Goal: Navigation & Orientation: Understand site structure

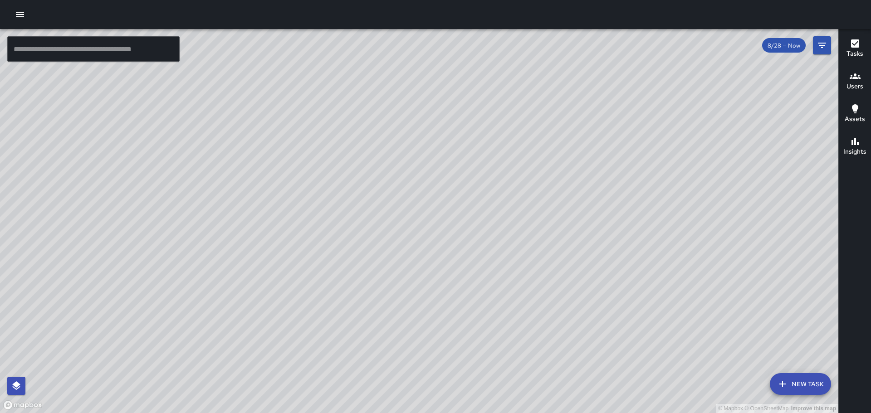
drag, startPoint x: 469, startPoint y: 333, endPoint x: 511, endPoint y: 218, distance: 122.3
click at [511, 218] on div "© Mapbox © OpenStreetMap Improve this map" at bounding box center [419, 221] width 838 height 384
drag, startPoint x: 427, startPoint y: 336, endPoint x: 441, endPoint y: 325, distance: 17.8
click at [438, 342] on div "© Mapbox © OpenStreetMap Improve this map" at bounding box center [419, 221] width 838 height 384
drag, startPoint x: 430, startPoint y: 323, endPoint x: 446, endPoint y: 299, distance: 28.6
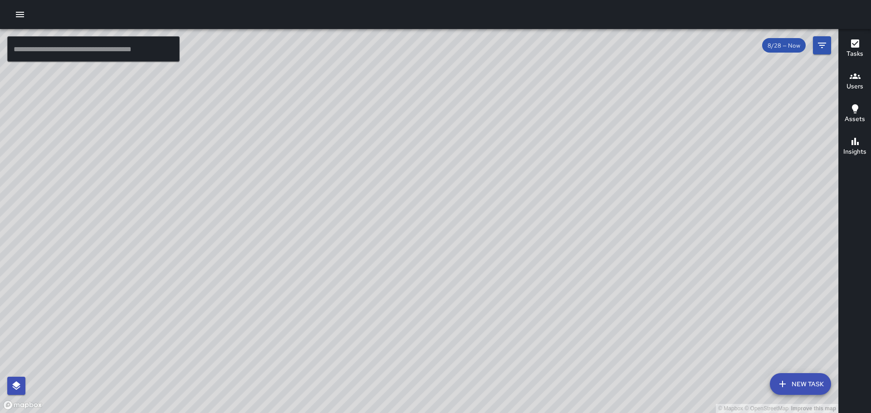
click at [427, 331] on div "© Mapbox © OpenStreetMap Improve this map" at bounding box center [419, 221] width 838 height 384
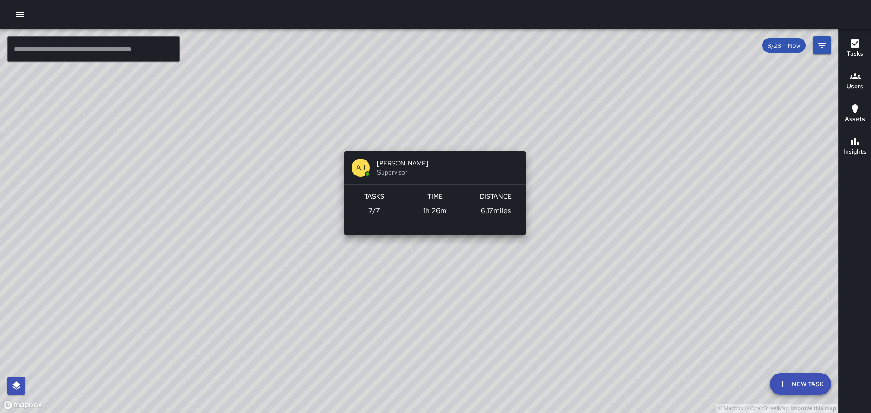
click at [436, 142] on div "© Mapbox © OpenStreetMap Improve this map [PERSON_NAME] [PERSON_NAME] Superviso…" at bounding box center [419, 221] width 838 height 384
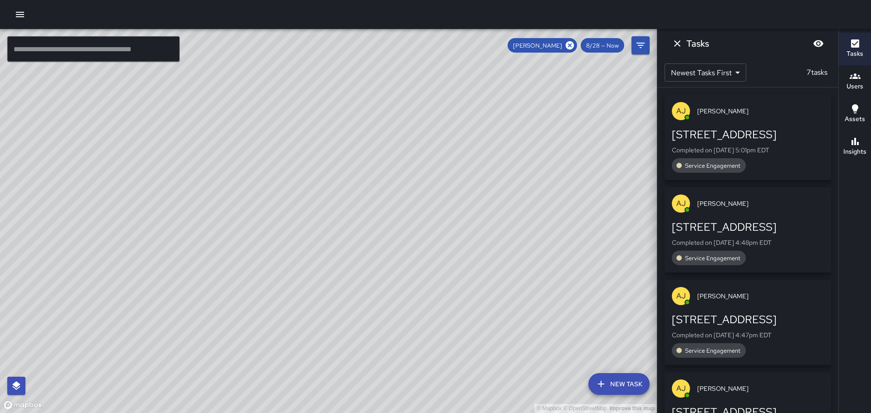
drag, startPoint x: 548, startPoint y: 289, endPoint x: 519, endPoint y: 324, distance: 45.8
click at [522, 319] on div "© Mapbox © OpenStreetMap Improve this map" at bounding box center [328, 221] width 657 height 384
drag, startPoint x: 206, startPoint y: 207, endPoint x: 280, endPoint y: 313, distance: 129.6
click at [280, 313] on div "© Mapbox © OpenStreetMap Improve this map" at bounding box center [328, 221] width 657 height 384
drag, startPoint x: 285, startPoint y: 228, endPoint x: 285, endPoint y: 238, distance: 10.0
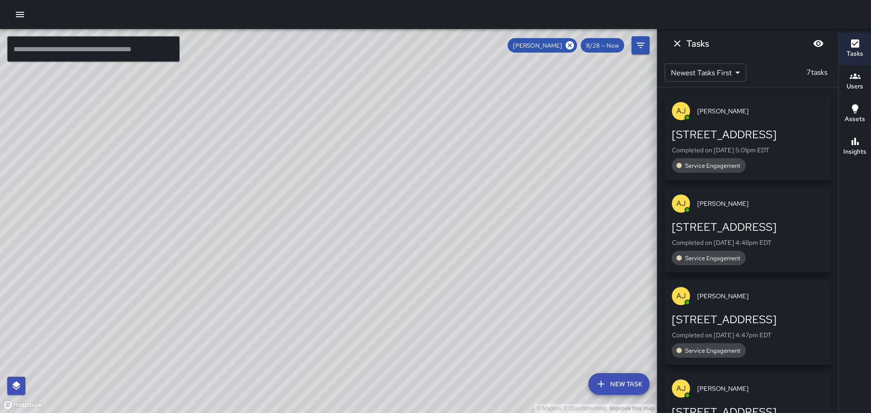
click at [285, 238] on div "© Mapbox © OpenStreetMap Improve this map" at bounding box center [328, 221] width 657 height 384
drag, startPoint x: 499, startPoint y: 328, endPoint x: 525, endPoint y: 273, distance: 60.3
click at [525, 273] on div "© Mapbox © OpenStreetMap Improve this map" at bounding box center [328, 221] width 657 height 384
drag, startPoint x: 527, startPoint y: 256, endPoint x: 524, endPoint y: 333, distance: 77.2
click at [524, 333] on div "© Mapbox © OpenStreetMap Improve this map" at bounding box center [328, 221] width 657 height 384
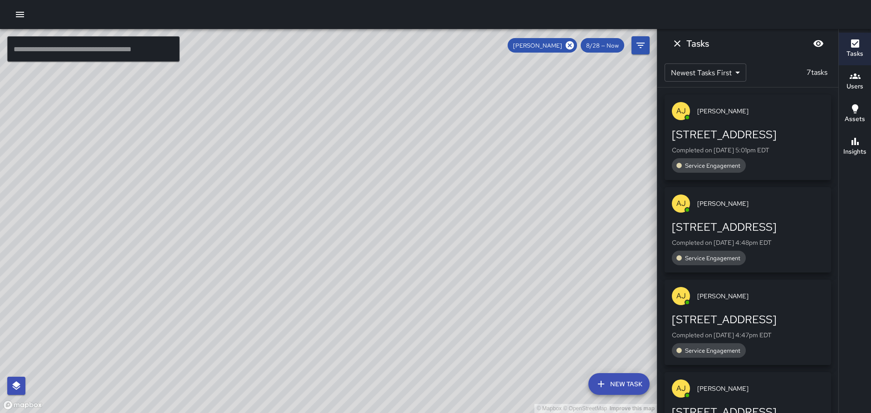
click at [466, 241] on div "© Mapbox © OpenStreetMap Improve this map" at bounding box center [328, 221] width 657 height 384
drag, startPoint x: 535, startPoint y: 208, endPoint x: 524, endPoint y: 263, distance: 55.7
click at [533, 269] on div "© Mapbox © OpenStreetMap Improve this map" at bounding box center [328, 221] width 657 height 384
drag, startPoint x: 478, startPoint y: 253, endPoint x: 476, endPoint y: 266, distance: 12.9
click at [476, 266] on div "© Mapbox © OpenStreetMap Improve this map" at bounding box center [328, 221] width 657 height 384
